Goal: Check status: Check status

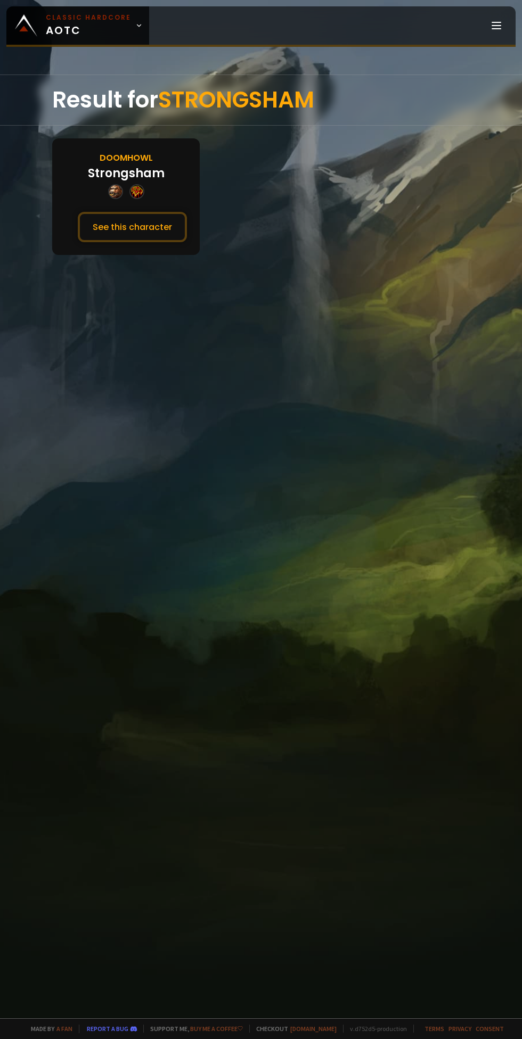
click at [155, 226] on button "See this character" at bounding box center [132, 227] width 109 height 30
click at [142, 229] on button "See this character" at bounding box center [132, 227] width 109 height 30
click at [127, 188] on div at bounding box center [126, 191] width 36 height 15
click at [126, 225] on button "See this character" at bounding box center [132, 227] width 109 height 30
